Goal: Task Accomplishment & Management: Complete application form

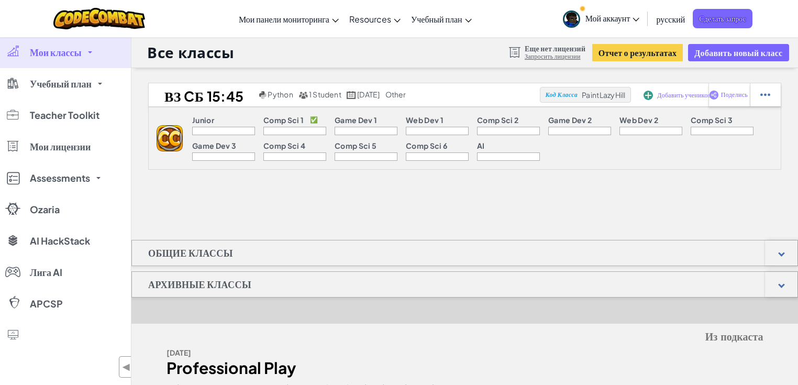
click at [638, 19] on icon at bounding box center [636, 20] width 6 height 4
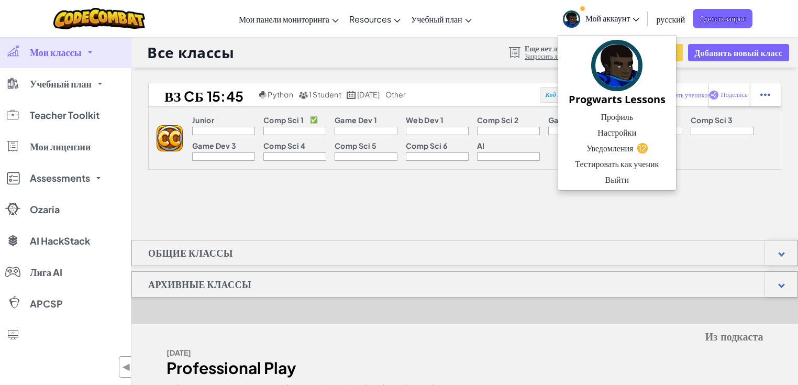
click at [638, 19] on icon at bounding box center [636, 20] width 6 height 4
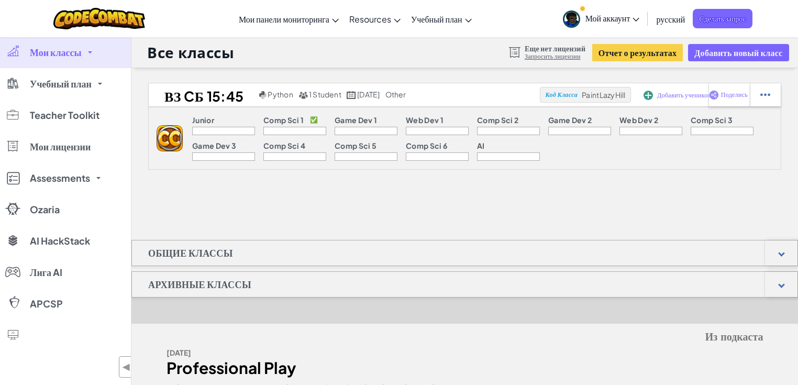
click at [544, 59] on link "Запросить лицензии" at bounding box center [555, 56] width 61 height 8
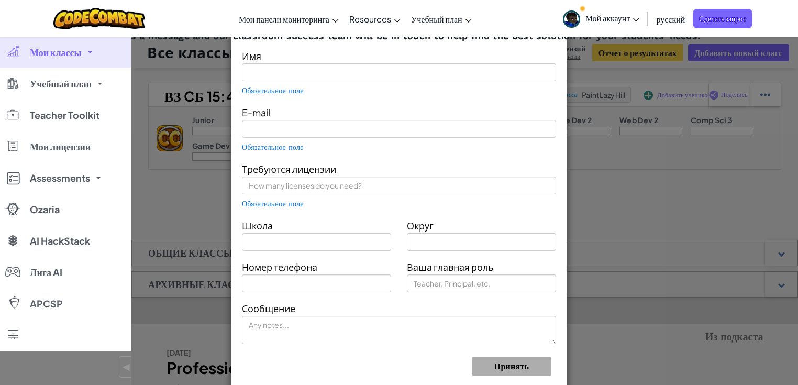
type input "Progwarts Lessons"
type input "[EMAIL_ADDRESS][DOMAIN_NAME]"
type input "Progwarts"
type input "Teacher"
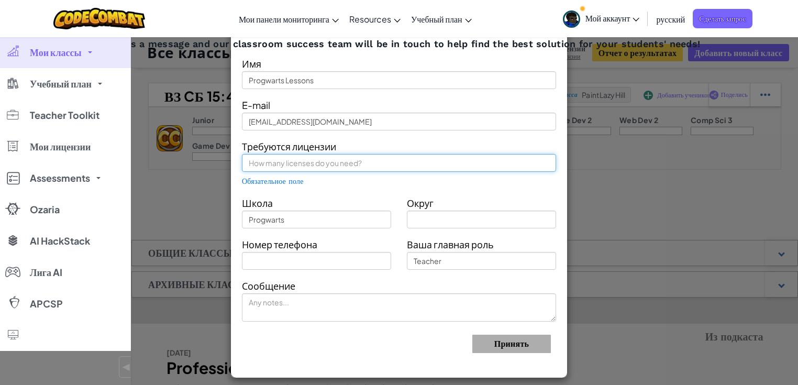
click at [304, 164] on input "text" at bounding box center [399, 163] width 314 height 18
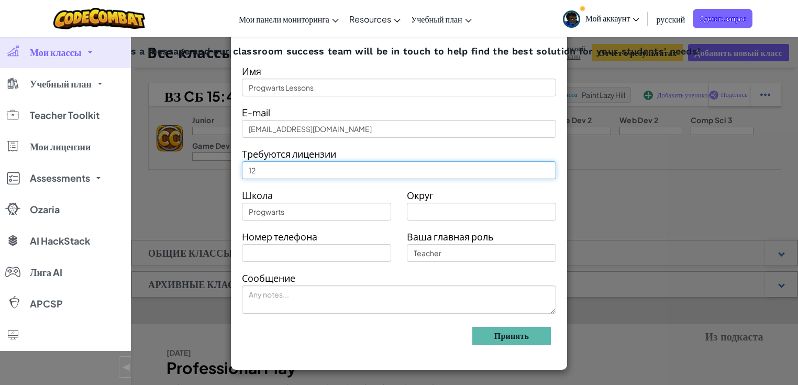
type input "12"
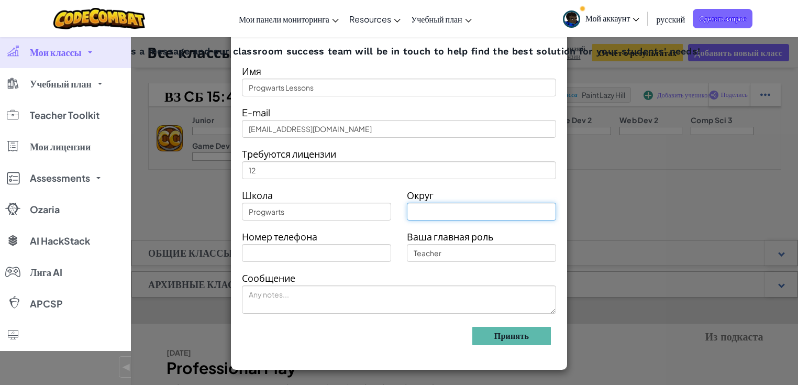
click at [451, 215] on input "text" at bounding box center [481, 212] width 149 height 18
type input "[PERSON_NAME]"
type input "[GEOGRAPHIC_DATA]"
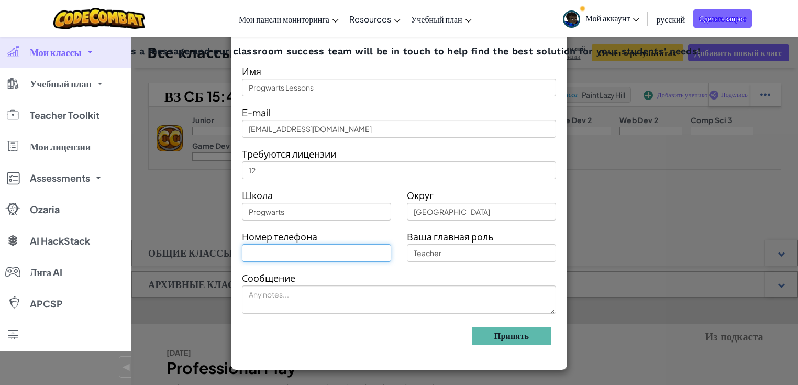
click at [363, 251] on input "text" at bounding box center [316, 253] width 149 height 18
type input "[PHONE_NUMBER]"
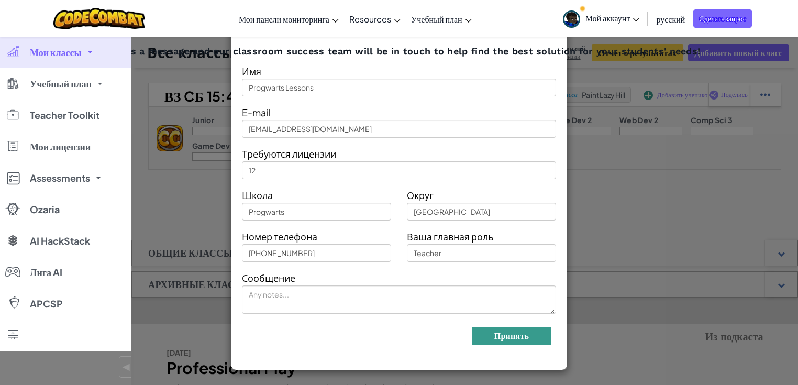
click at [520, 334] on button "Принять" at bounding box center [512, 336] width 79 height 18
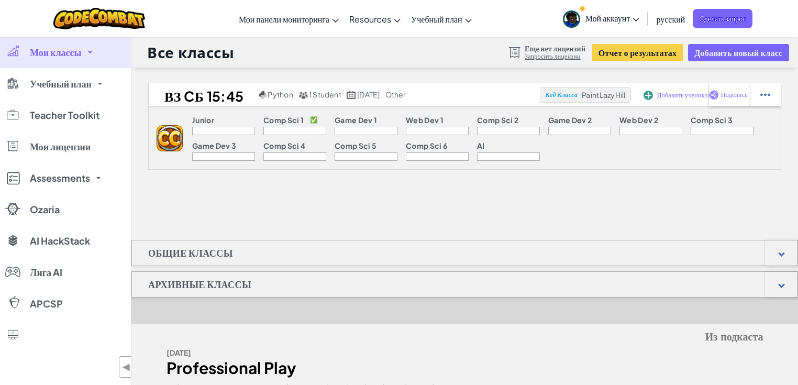
click at [640, 19] on link "Мой аккаунт" at bounding box center [601, 18] width 87 height 33
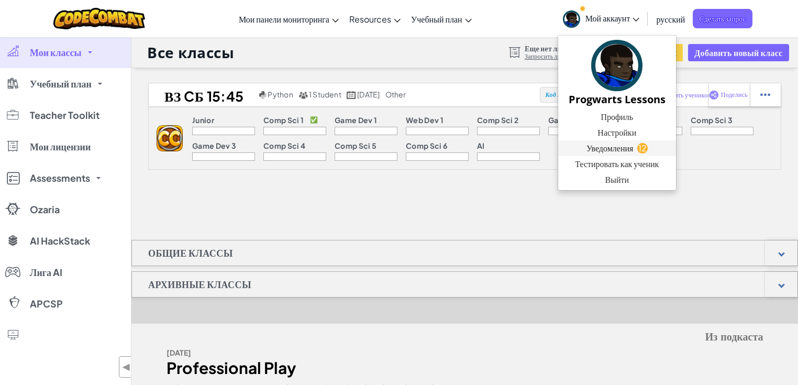
click at [625, 144] on span "Уведомления" at bounding box center [610, 148] width 47 height 13
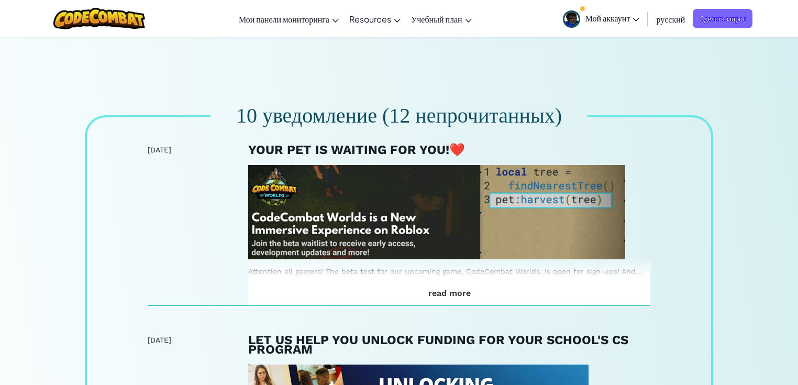
click at [637, 17] on span "Мой аккаунт" at bounding box center [613, 18] width 54 height 11
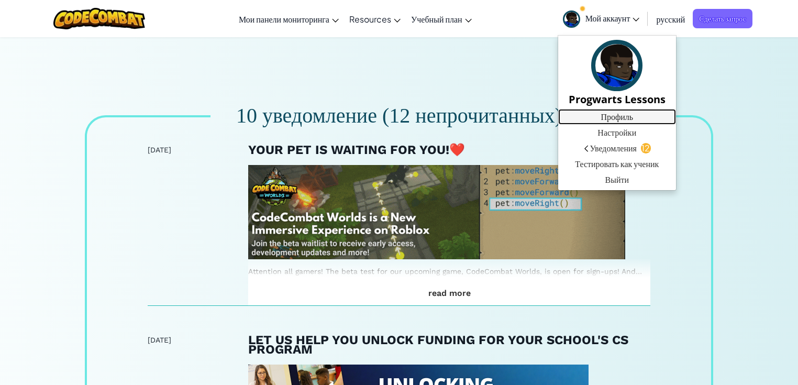
click at [616, 115] on link "Профиль" at bounding box center [617, 117] width 118 height 16
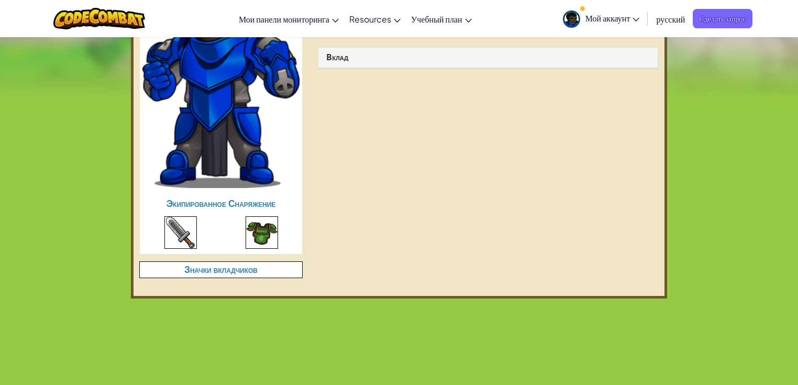
scroll to position [377, 0]
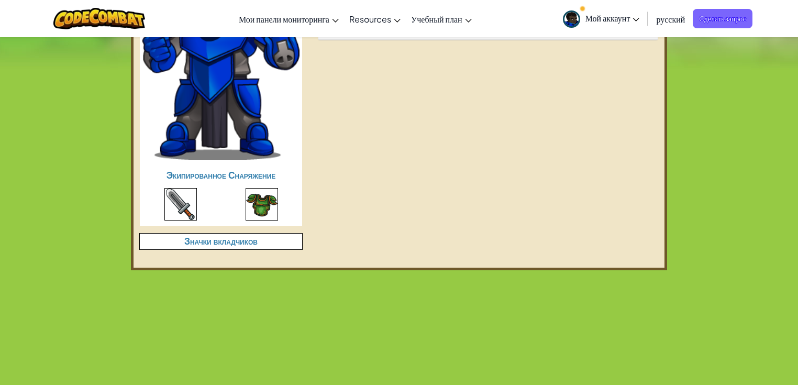
click at [178, 197] on img at bounding box center [180, 204] width 32 height 32
click at [269, 196] on img at bounding box center [262, 204] width 32 height 32
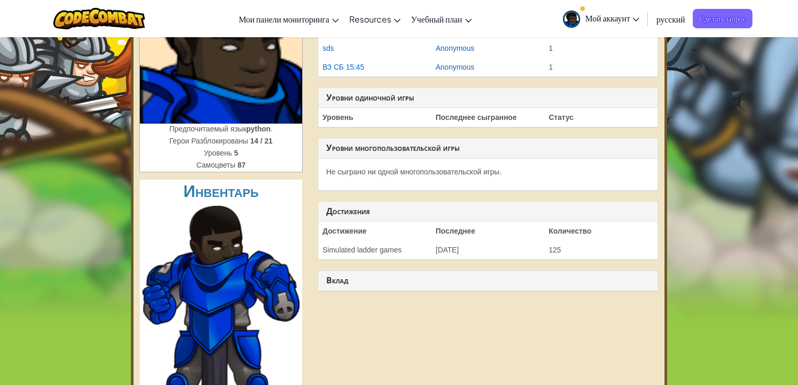
scroll to position [0, 0]
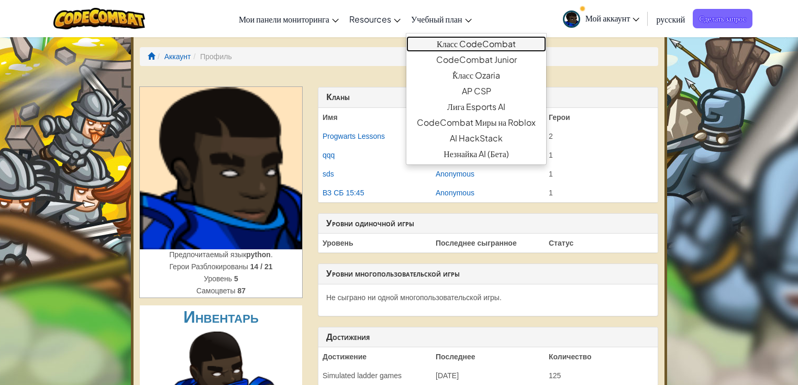
click at [463, 43] on link "Класс CodeCombat" at bounding box center [477, 44] width 140 height 16
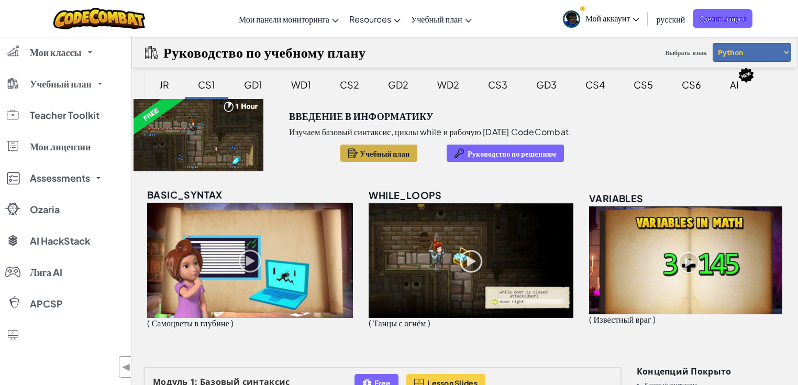
click at [397, 157] on span "Учебный план" at bounding box center [385, 153] width 50 height 8
click at [242, 81] on div "GD1" at bounding box center [253, 84] width 39 height 25
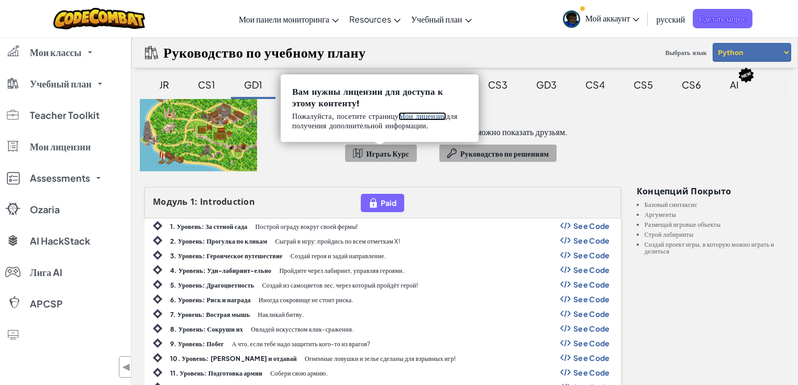
click at [415, 118] on link "Мои лицензии" at bounding box center [423, 116] width 48 height 8
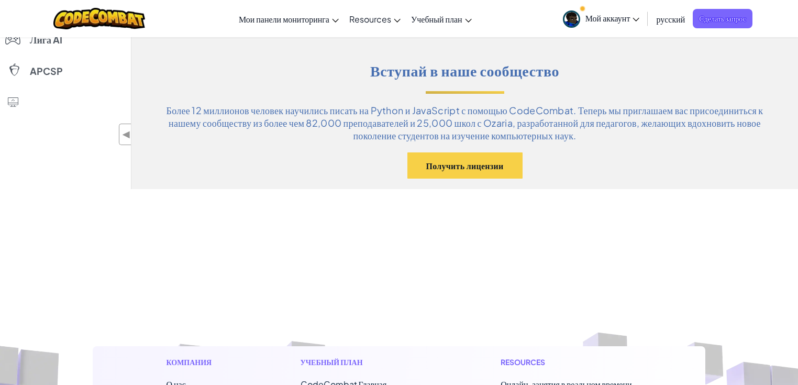
scroll to position [671, 0]
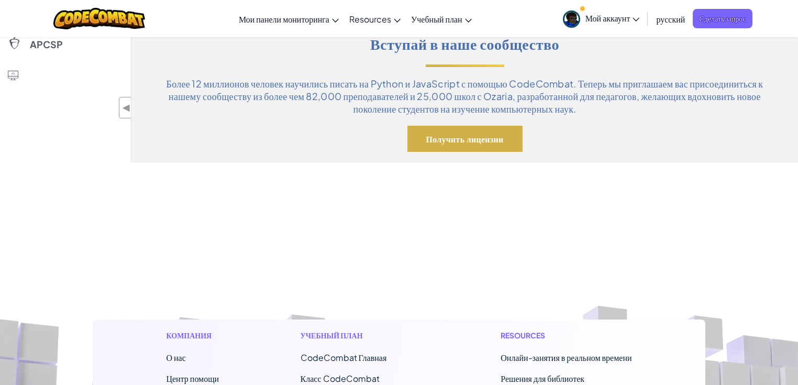
click at [463, 140] on button "Получить лицензии" at bounding box center [465, 139] width 115 height 26
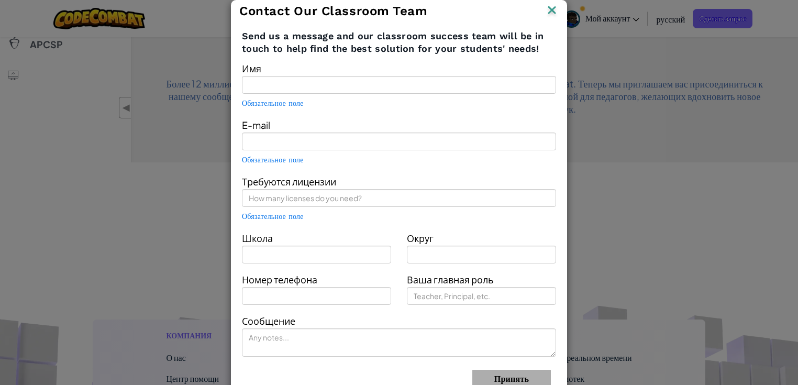
type input "Progwarts Lessons"
type input "[EMAIL_ADDRESS][DOMAIN_NAME]"
type input "Progwarts"
type input "Teacher"
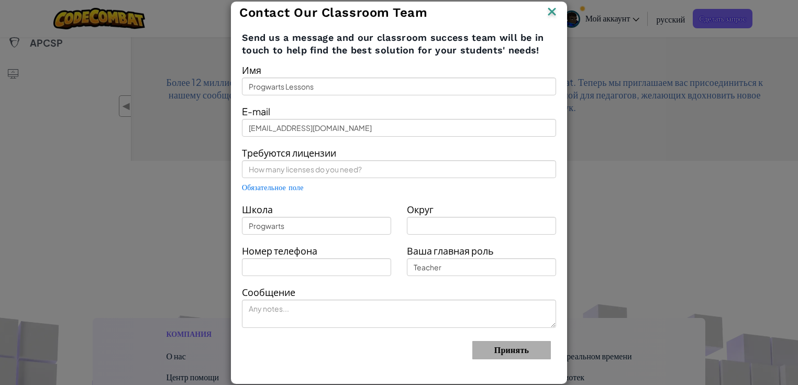
scroll to position [712, 0]
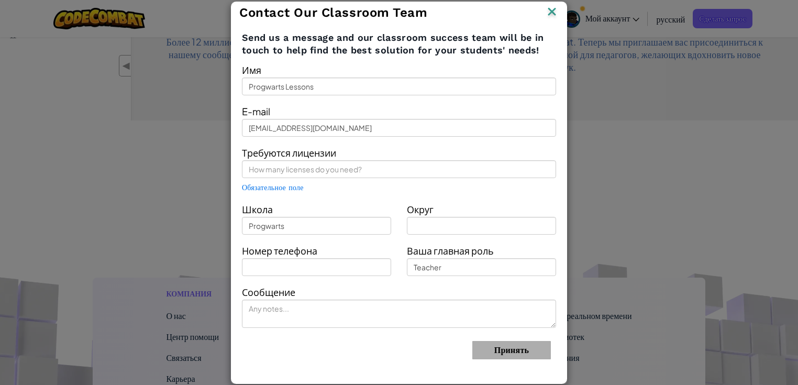
click at [554, 13] on img at bounding box center [552, 13] width 14 height 16
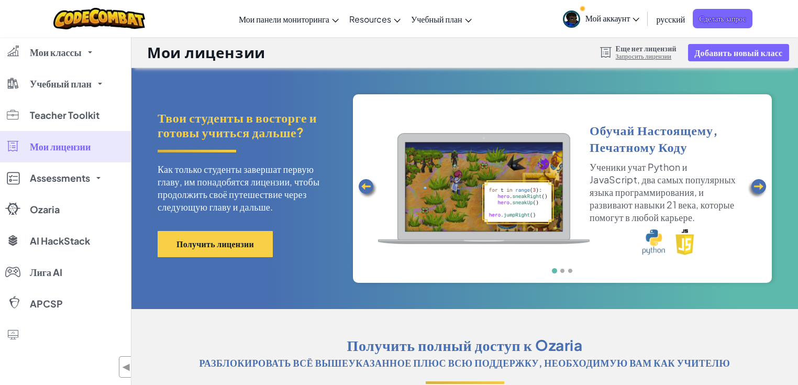
click at [637, 21] on span "Мой аккаунт" at bounding box center [613, 18] width 54 height 11
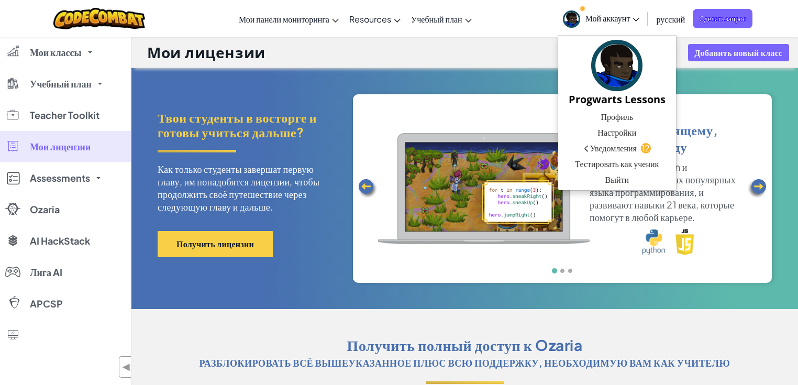
click at [512, 19] on div "Переключить навигацию Мои панели мониторинга CodeCombat Учительская Панель Пане…" at bounding box center [399, 18] width 804 height 37
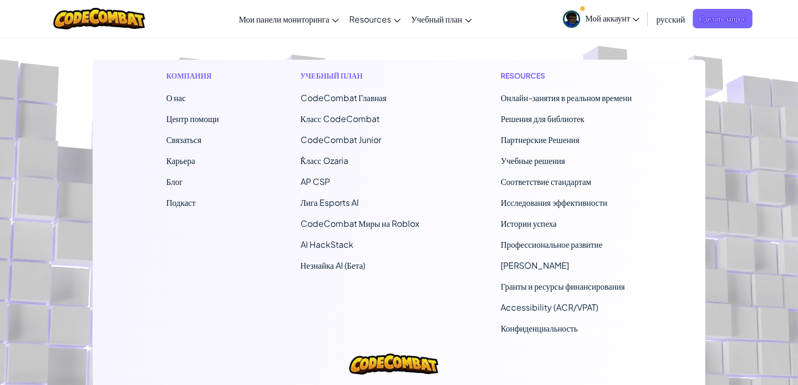
scroll to position [1006, 0]
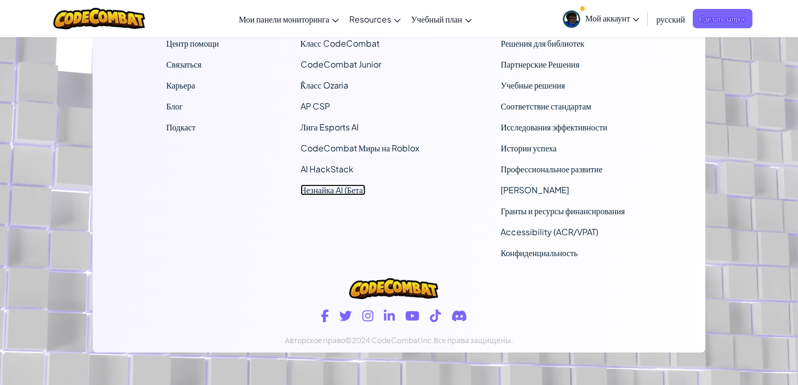
click at [354, 192] on link "Незнайка AI (Бета)" at bounding box center [333, 189] width 65 height 11
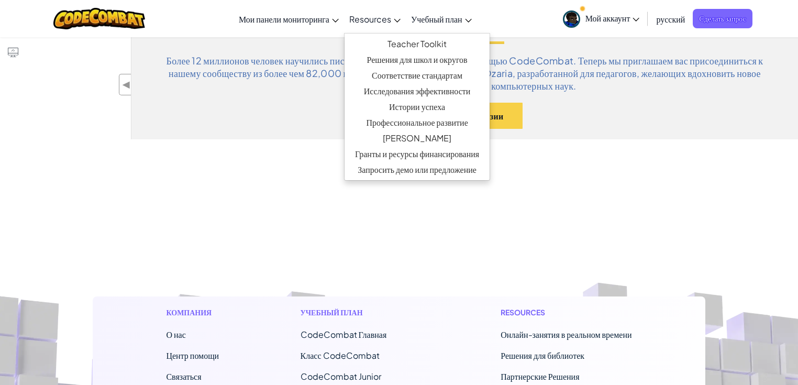
scroll to position [545, 0]
